Goal: Use online tool/utility: Utilize a website feature to perform a specific function

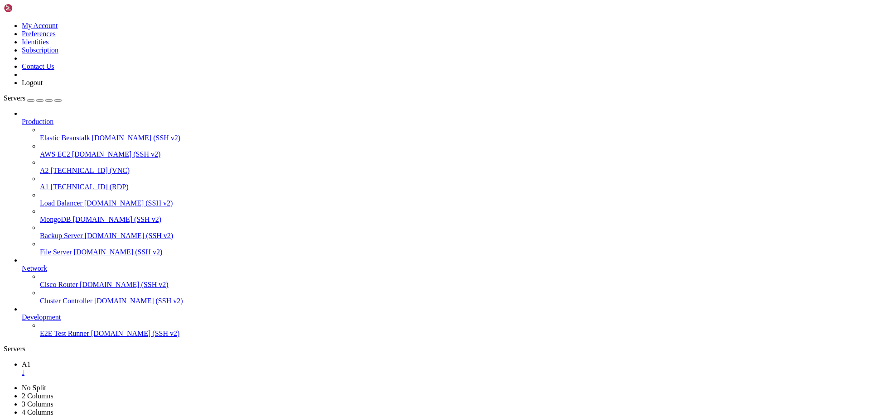
drag, startPoint x: 778, startPoint y: 410, endPoint x: 793, endPoint y: 408, distance: 15.6
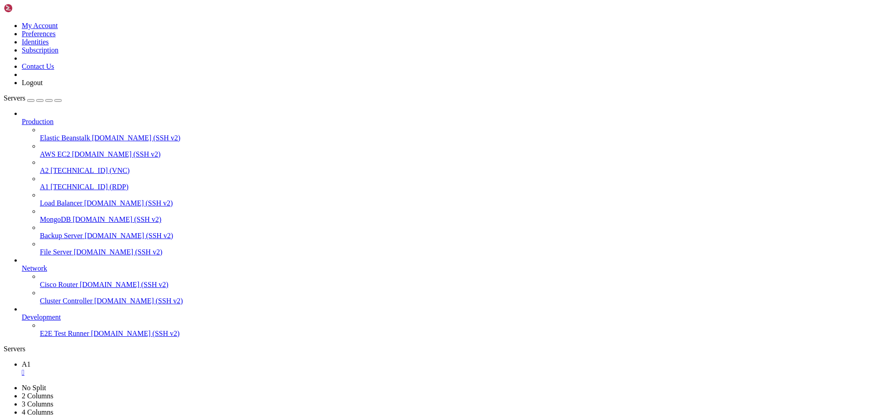
drag, startPoint x: 449, startPoint y: 810, endPoint x: 581, endPoint y: 792, distance: 133.6
drag, startPoint x: 230, startPoint y: 805, endPoint x: 133, endPoint y: 803, distance: 97.4
